Goal: Task Accomplishment & Management: Complete application form

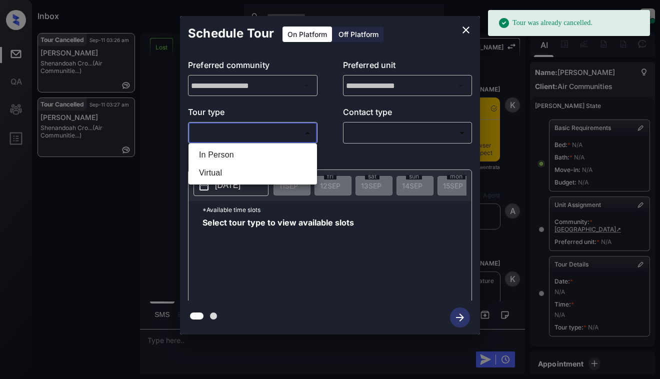
click at [274, 133] on body "Tour was already cancelled. Inbox Dominic Ceralde Online Set yourself offline S…" at bounding box center [330, 189] width 660 height 379
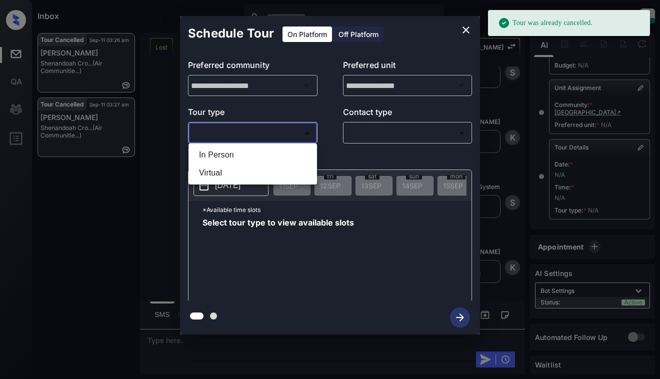
click at [279, 152] on li "In Person" at bounding box center [253, 155] width 124 height 18
type input "********"
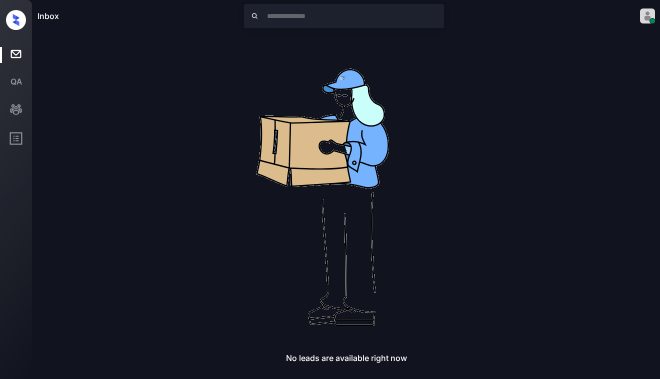
click at [405, 212] on img at bounding box center [347, 193] width 320 height 320
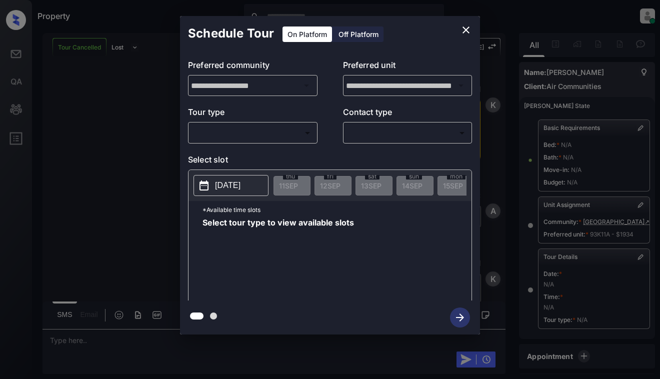
scroll to position [5502, 0]
click at [288, 124] on div "​ ​" at bounding box center [253, 133] width 130 height 22
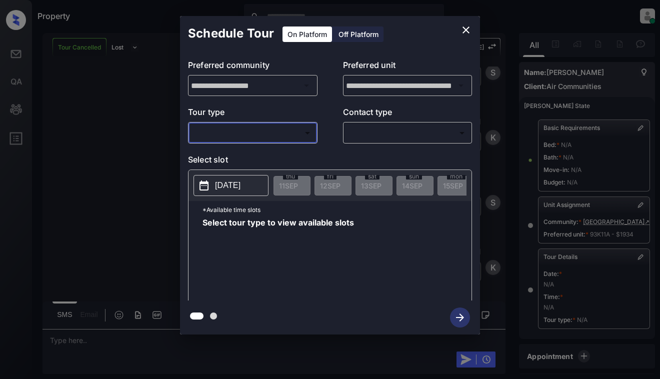
click at [289, 134] on body "Property Dominic Ceralde Online Set yourself offline Set yourself on break Prof…" at bounding box center [330, 189] width 660 height 379
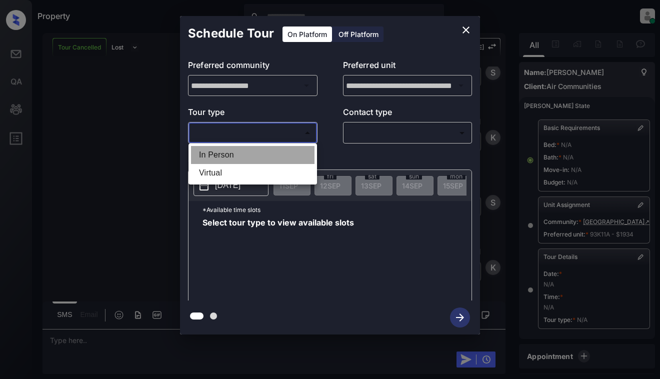
click at [284, 155] on li "In Person" at bounding box center [253, 155] width 124 height 18
type input "********"
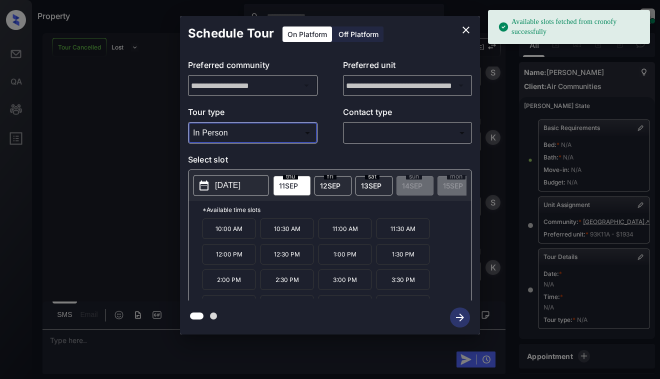
click at [240, 179] on button "[DATE]" at bounding box center [231, 185] width 75 height 21
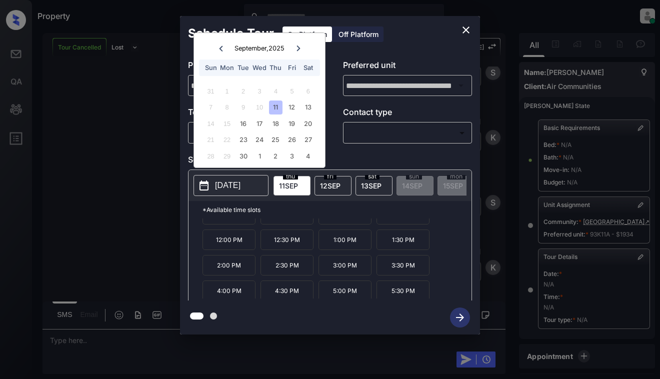
scroll to position [43, 0]
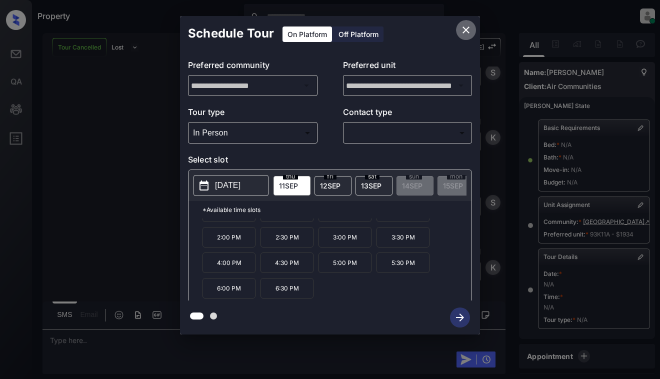
click at [468, 25] on icon "close" at bounding box center [466, 30] width 12 height 12
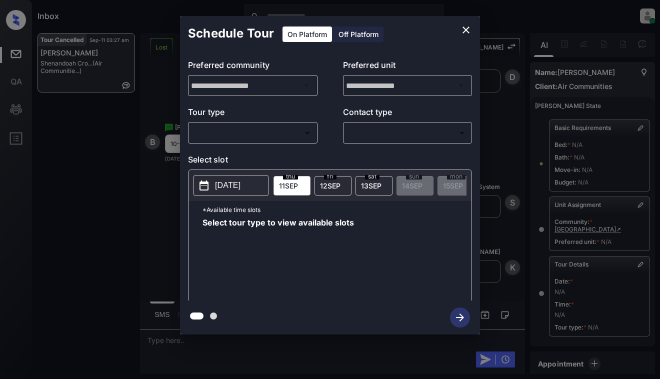
scroll to position [125, 0]
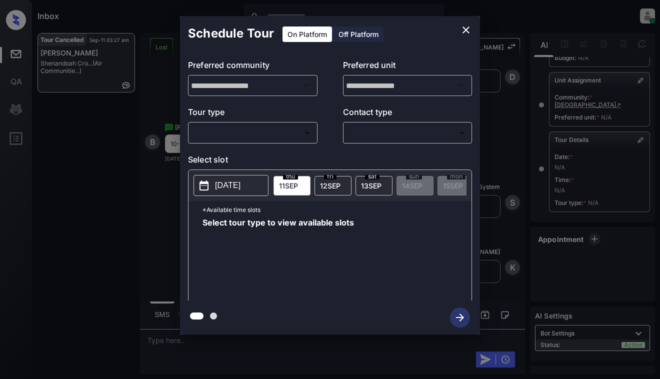
click at [254, 130] on body "Inbox Dominic Ceralde Online Set yourself offline Set yourself on break Profile…" at bounding box center [330, 189] width 660 height 379
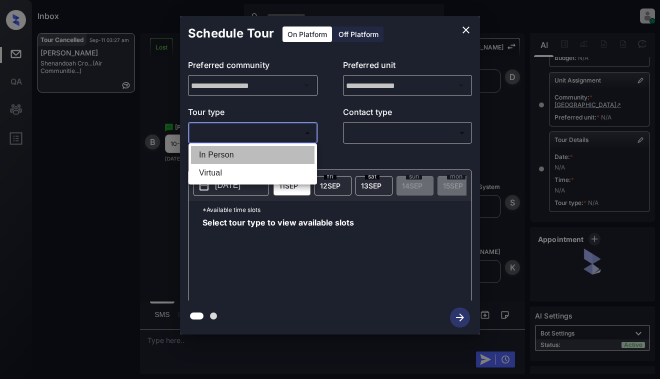
click at [254, 155] on li "In Person" at bounding box center [253, 155] width 124 height 18
type input "********"
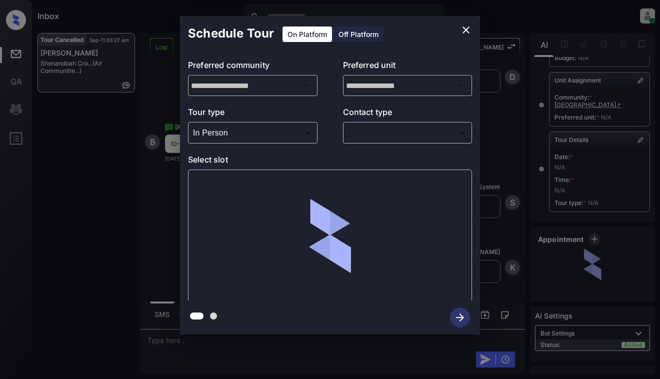
click at [415, 124] on div "​ ​" at bounding box center [408, 133] width 130 height 22
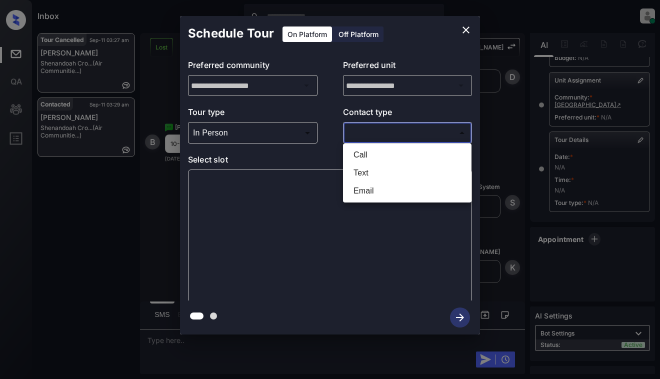
click at [409, 132] on body "Inbox Dominic Ceralde Online Set yourself offline Set yourself on break Profile…" at bounding box center [330, 189] width 660 height 379
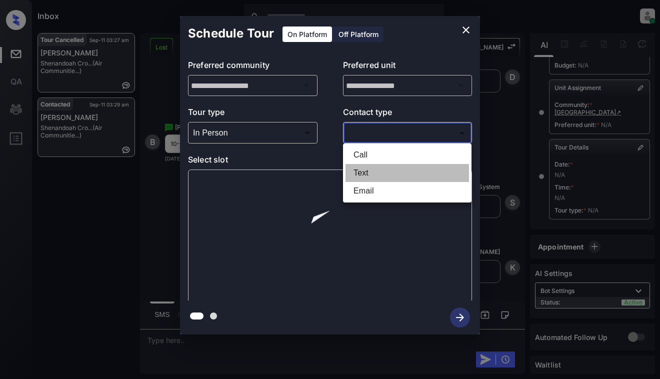
click at [391, 174] on li "Text" at bounding box center [408, 173] width 124 height 18
type input "****"
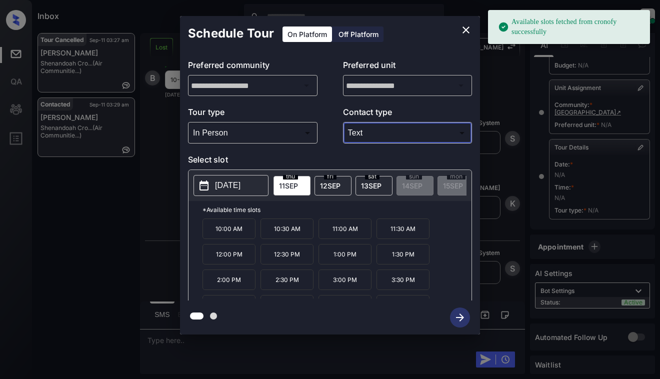
scroll to position [6015, 0]
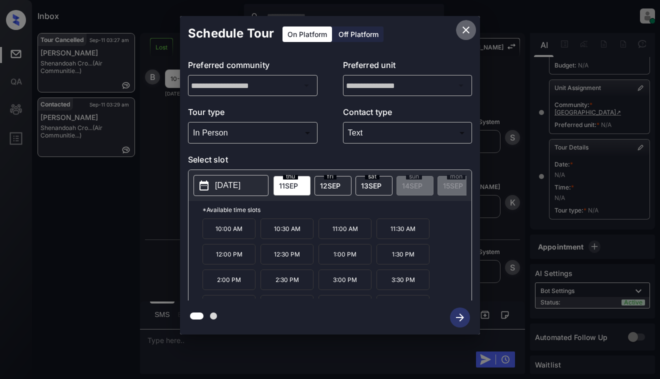
click at [465, 28] on icon "close" at bounding box center [466, 30] width 12 height 12
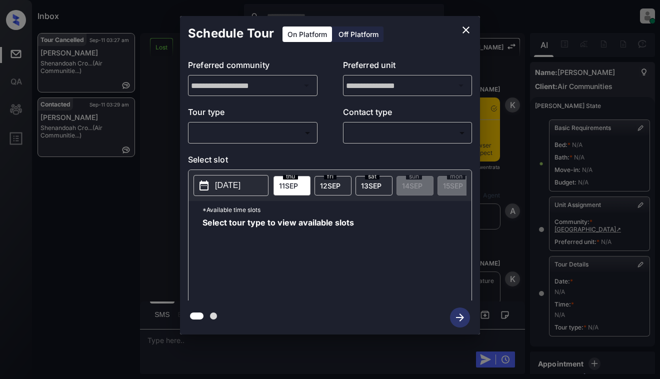
scroll to position [125, 0]
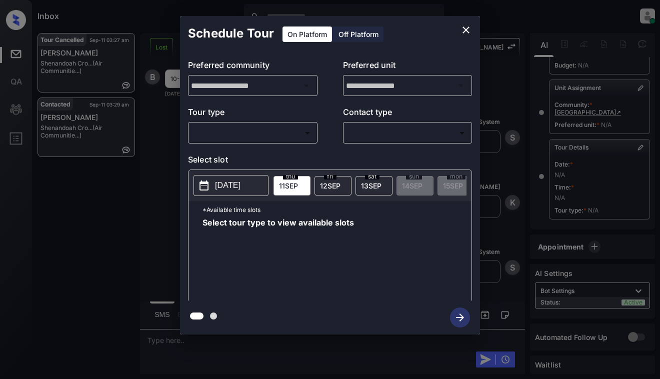
click at [466, 24] on icon "close" at bounding box center [466, 30] width 12 height 12
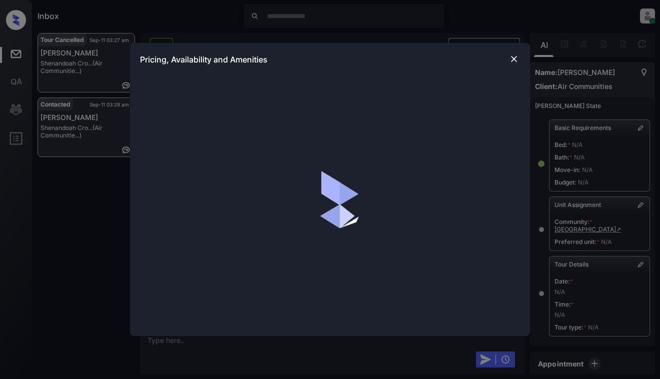
scroll to position [25, 0]
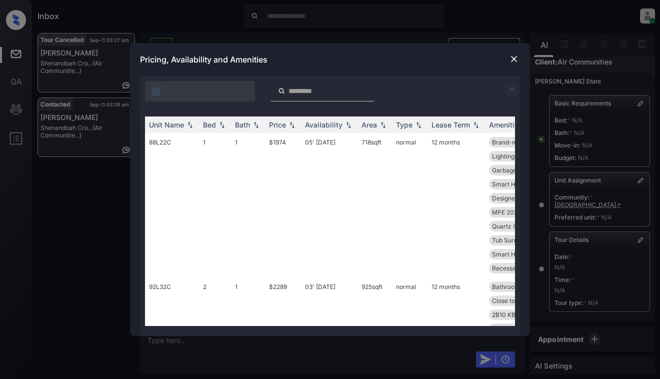
click at [513, 87] on img at bounding box center [512, 89] width 12 height 12
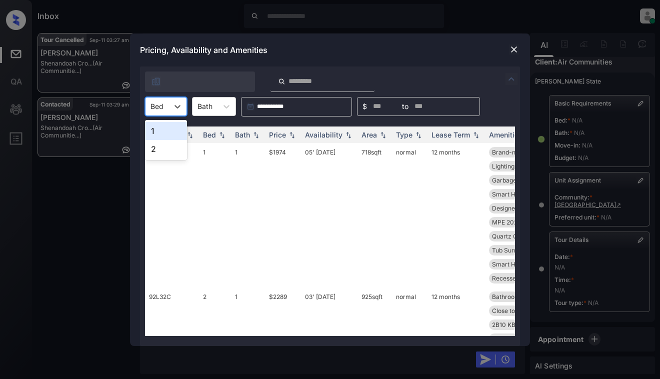
click at [159, 112] on div "Bed" at bounding box center [157, 106] width 23 height 15
click at [164, 128] on div "1" at bounding box center [166, 131] width 42 height 18
click at [287, 135] on img at bounding box center [292, 134] width 10 height 7
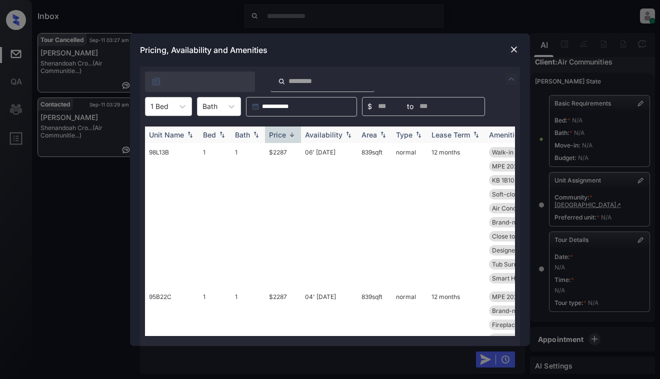
click at [287, 135] on img at bounding box center [292, 135] width 10 height 8
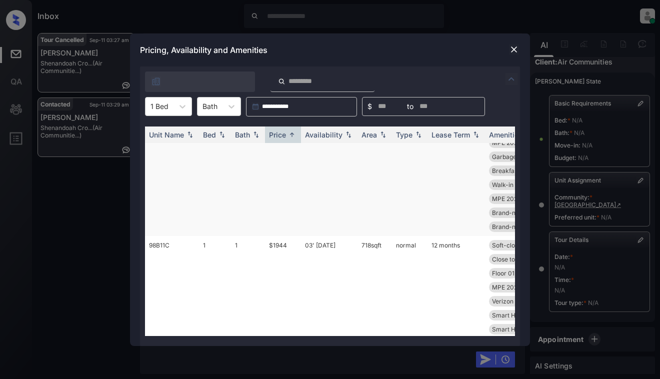
scroll to position [100, 0]
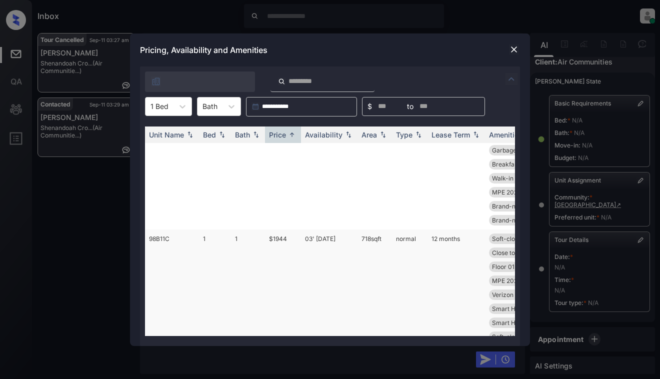
click at [274, 272] on td "$1944" at bounding box center [283, 302] width 36 height 145
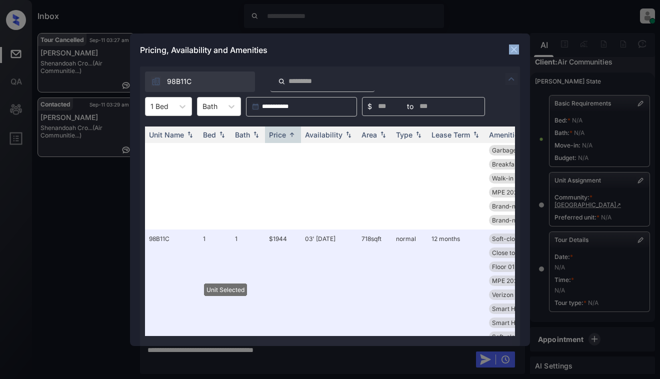
click at [508, 49] on div "Pricing, Availability and Amenities" at bounding box center [330, 50] width 400 height 33
click at [511, 48] on img at bounding box center [514, 50] width 10 height 10
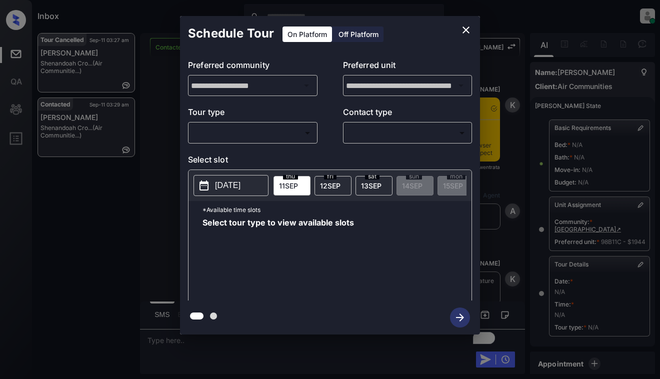
scroll to position [25, 0]
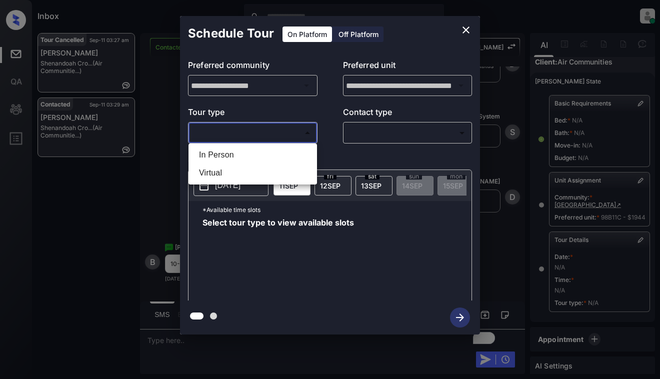
click at [282, 134] on body "Inbox [PERSON_NAME] Online Set yourself offline Set yourself on break Profile S…" at bounding box center [330, 189] width 660 height 379
click at [278, 152] on li "In Person" at bounding box center [253, 155] width 124 height 18
type input "********"
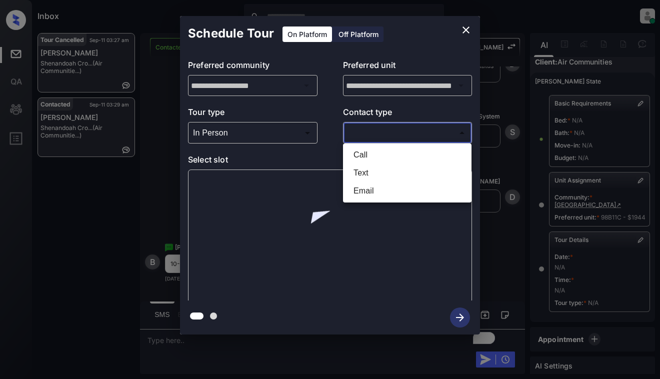
click at [370, 131] on body "Inbox [PERSON_NAME] Online Set yourself offline Set yourself on break Profile S…" at bounding box center [330, 189] width 660 height 379
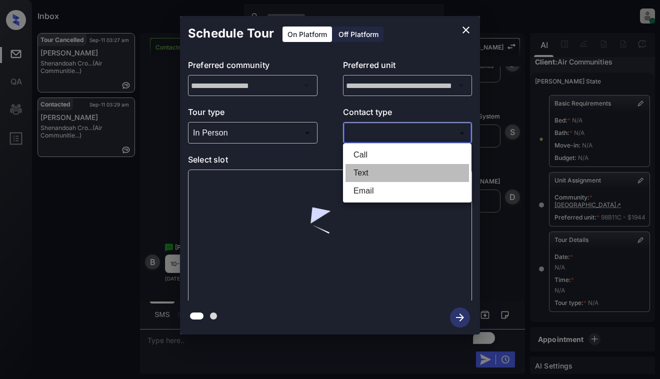
click at [367, 173] on li "Text" at bounding box center [408, 173] width 124 height 18
type input "****"
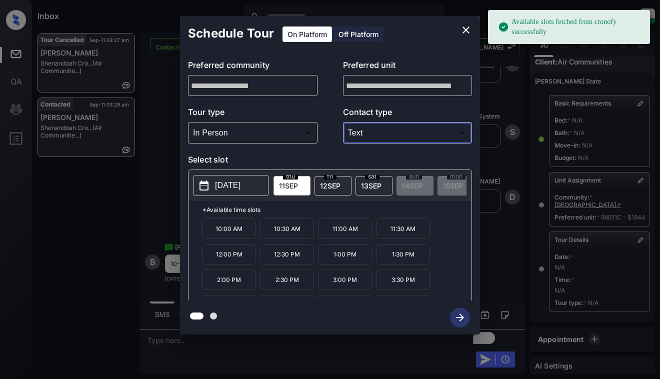
click at [286, 182] on span "[DATE]" at bounding box center [288, 186] width 19 height 9
click at [223, 228] on p "10:00 AM" at bounding box center [229, 229] width 53 height 21
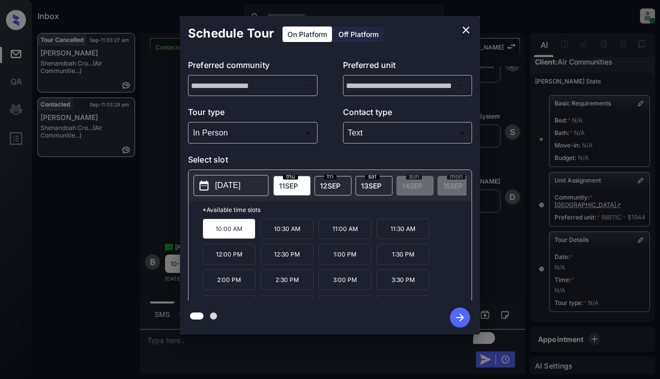
click at [462, 317] on icon "button" at bounding box center [460, 318] width 20 height 20
